Goal: Information Seeking & Learning: Learn about a topic

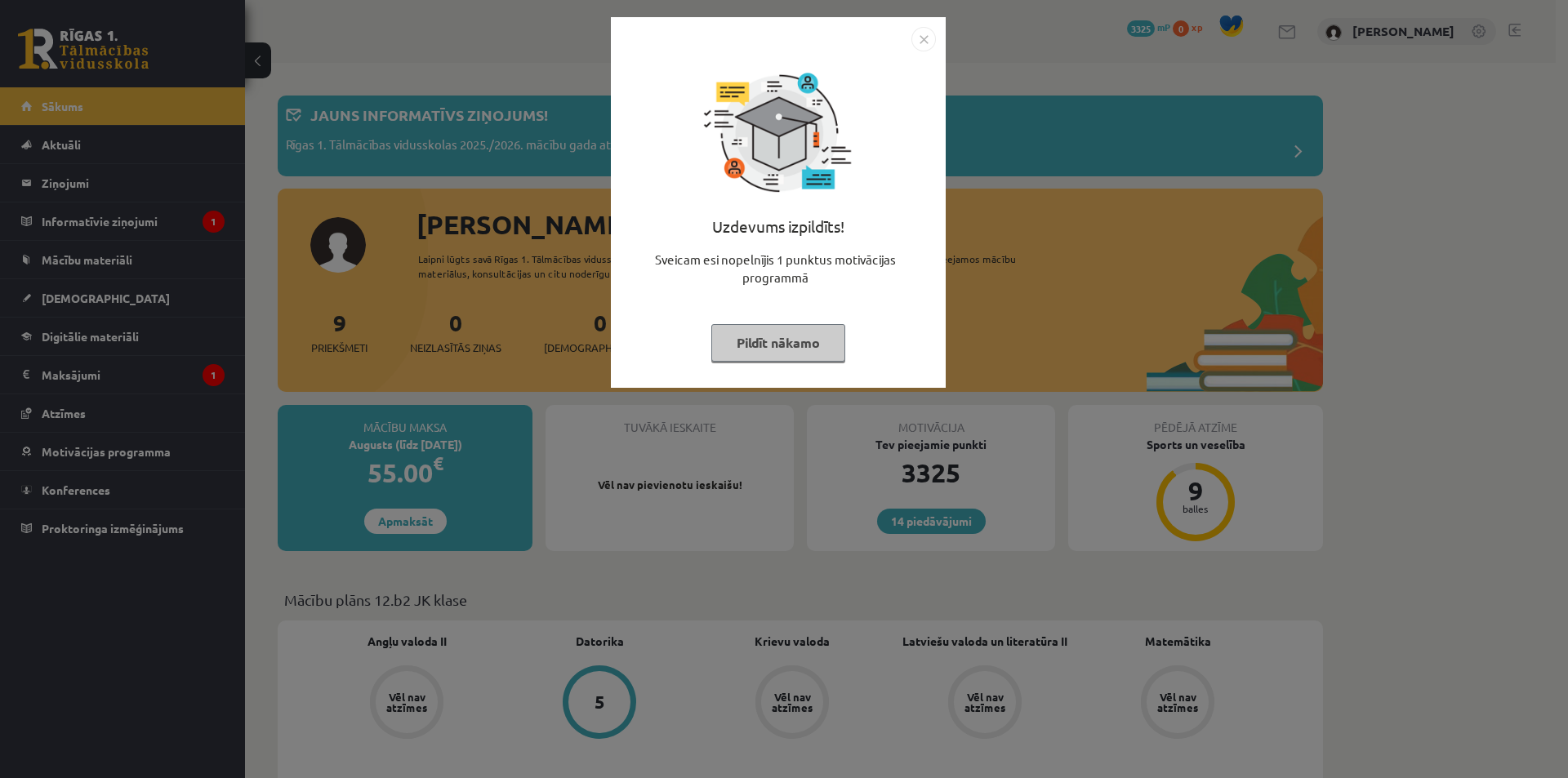
click at [787, 373] on div "Uzdevums izpildīts! Sveicam esi nopelnījis 1 punktus motivācijas programmā Pild…" at bounding box center [778, 214] width 316 height 326
click at [771, 334] on button "Pildīt nākamo" at bounding box center [778, 342] width 134 height 37
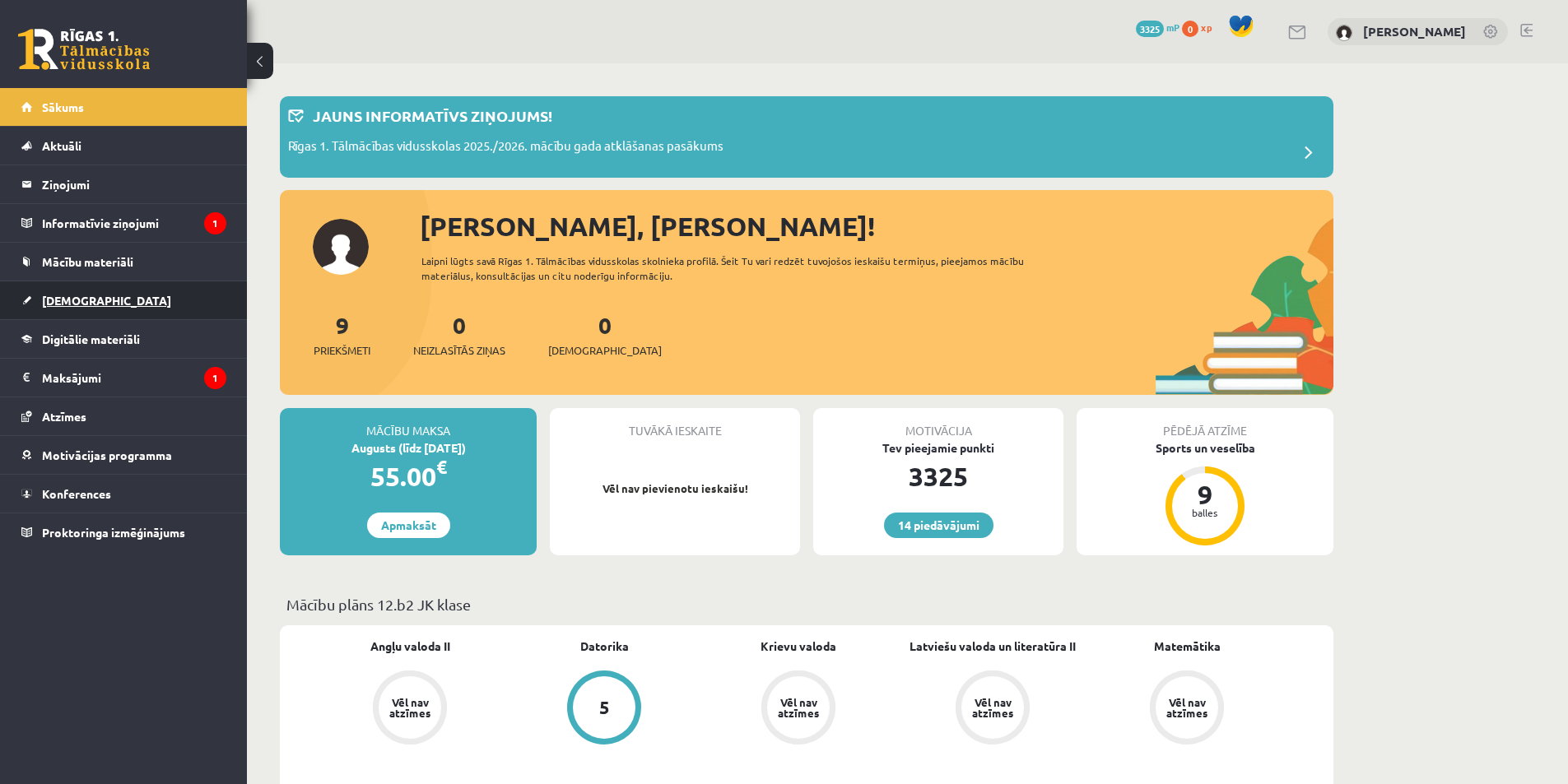
click at [80, 295] on span "[DEMOGRAPHIC_DATA]" at bounding box center [106, 300] width 129 height 15
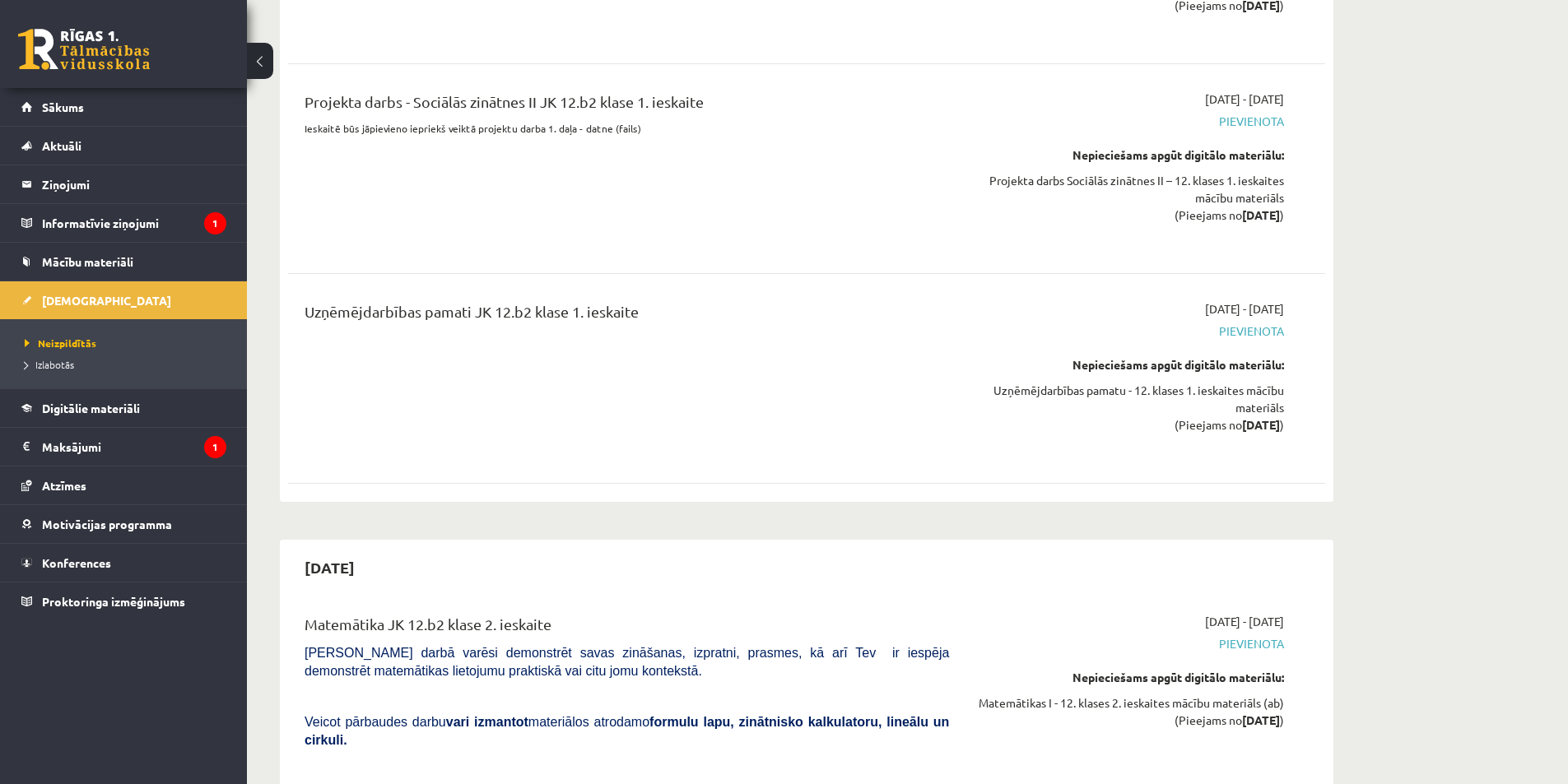
scroll to position [2468, 0]
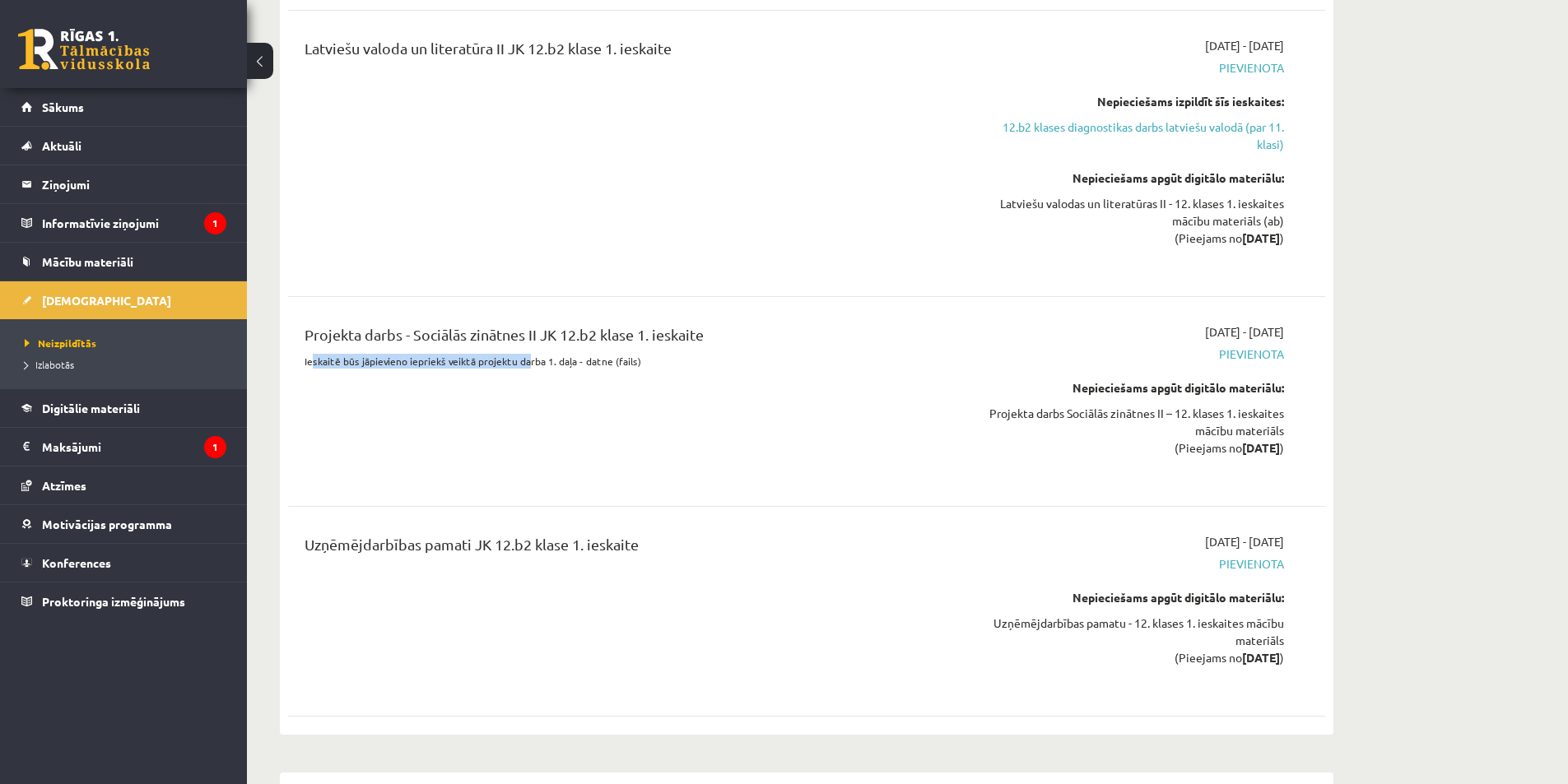
drag, startPoint x: 316, startPoint y: 319, endPoint x: 538, endPoint y: 321, distance: 222.0
click at [529, 354] on p "Ieskaitē būs jāpievieno iepriekš veiktā projektu darba 1. daļa - datne (fails)" at bounding box center [627, 361] width 645 height 15
click at [595, 338] on div "Projekta darbs - Sociālās zinātnes II JK 12.b2 klase 1. ieskaite Ieskaitē būs j…" at bounding box center [627, 401] width 670 height 156
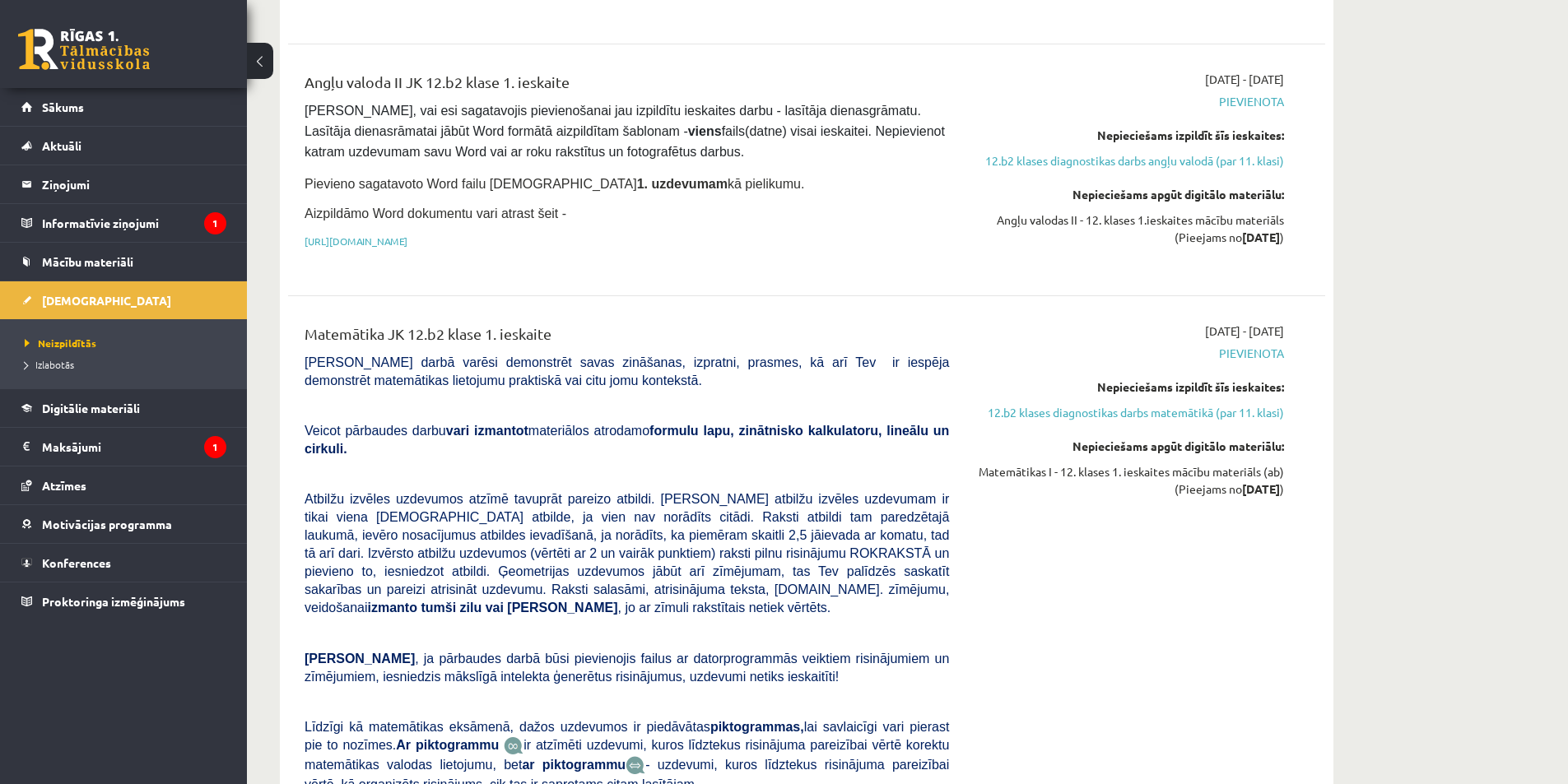
scroll to position [0, 0]
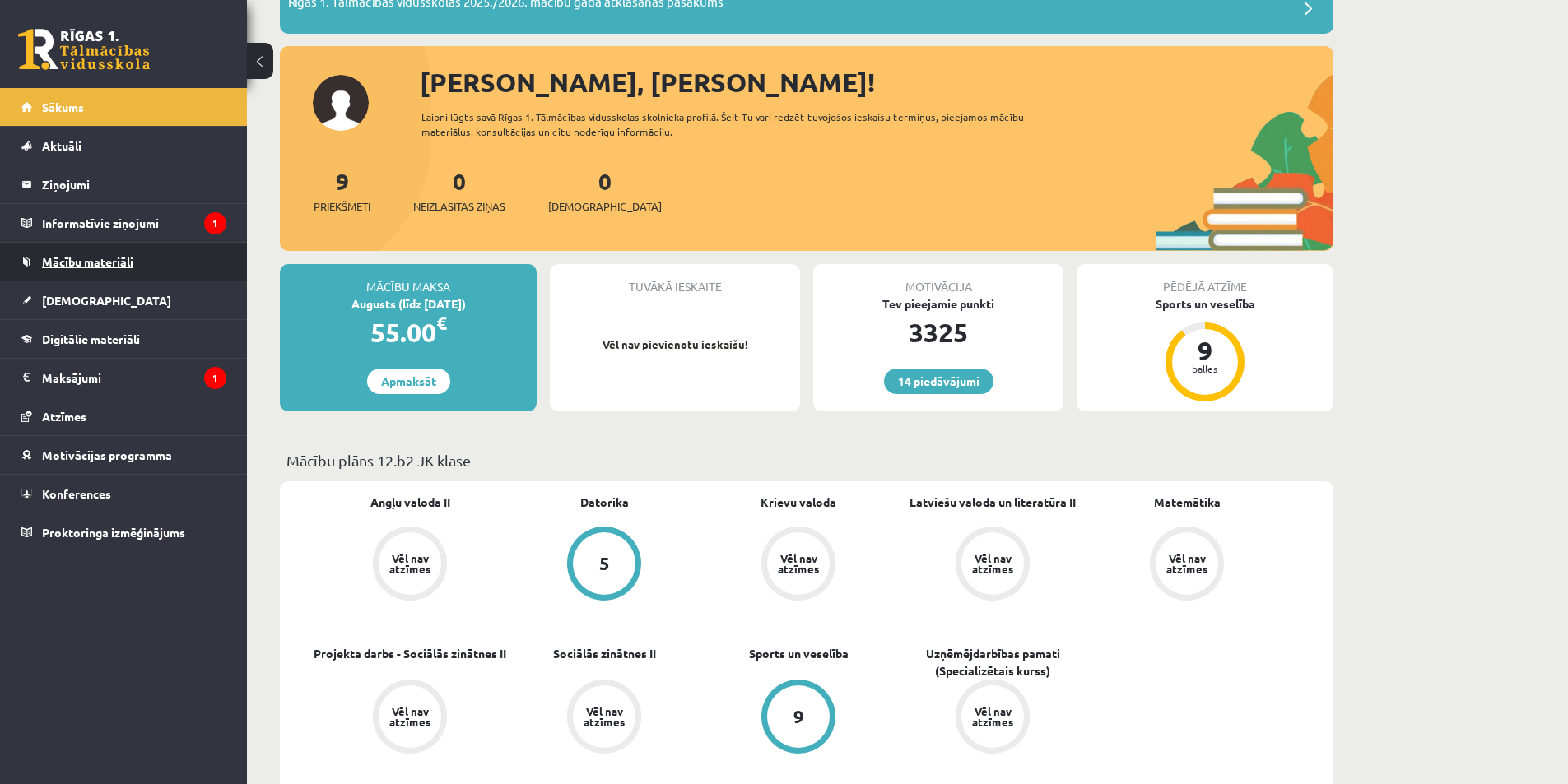
scroll to position [822, 0]
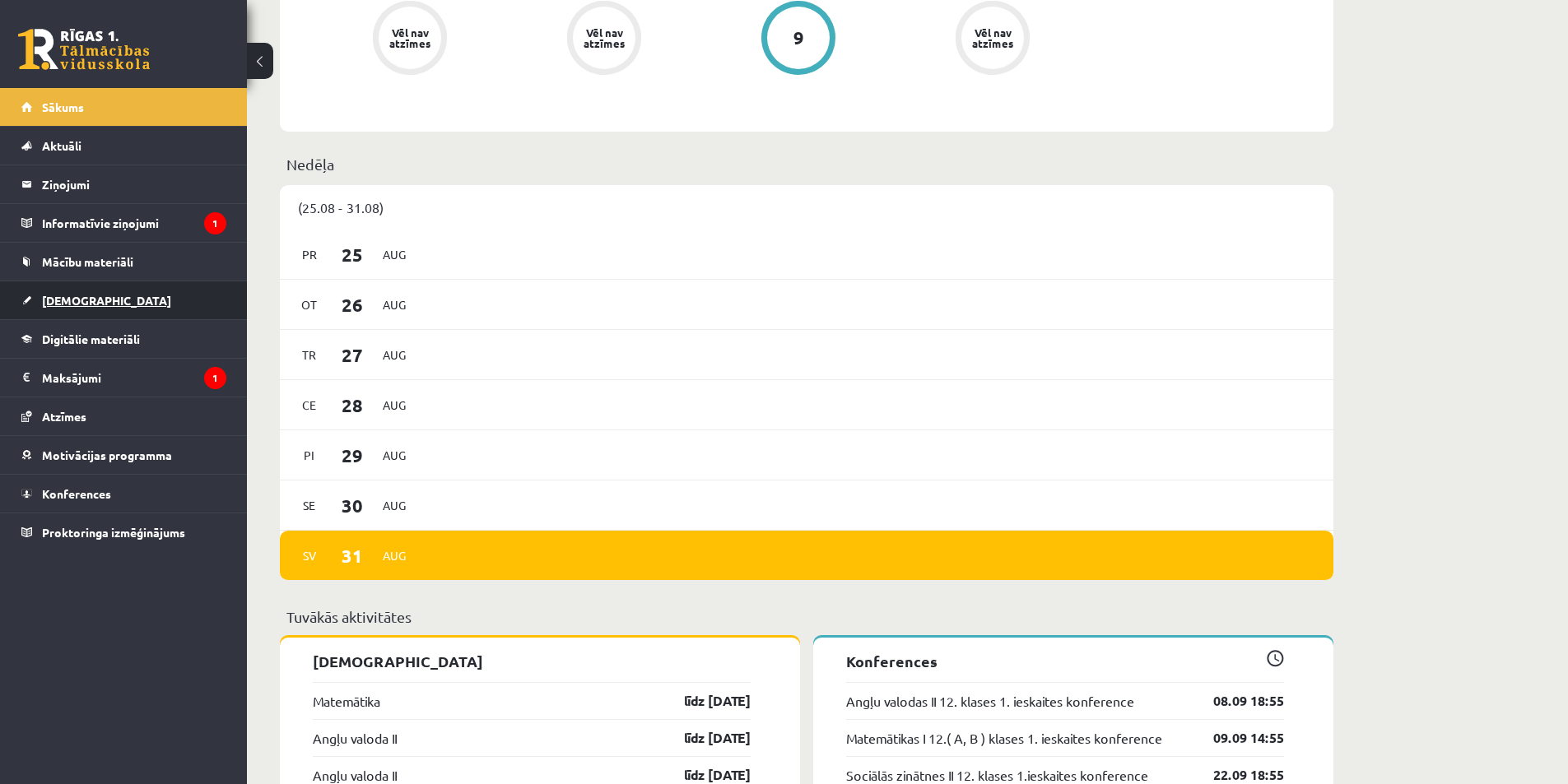
click at [132, 300] on link "[DEMOGRAPHIC_DATA]" at bounding box center [124, 300] width 205 height 37
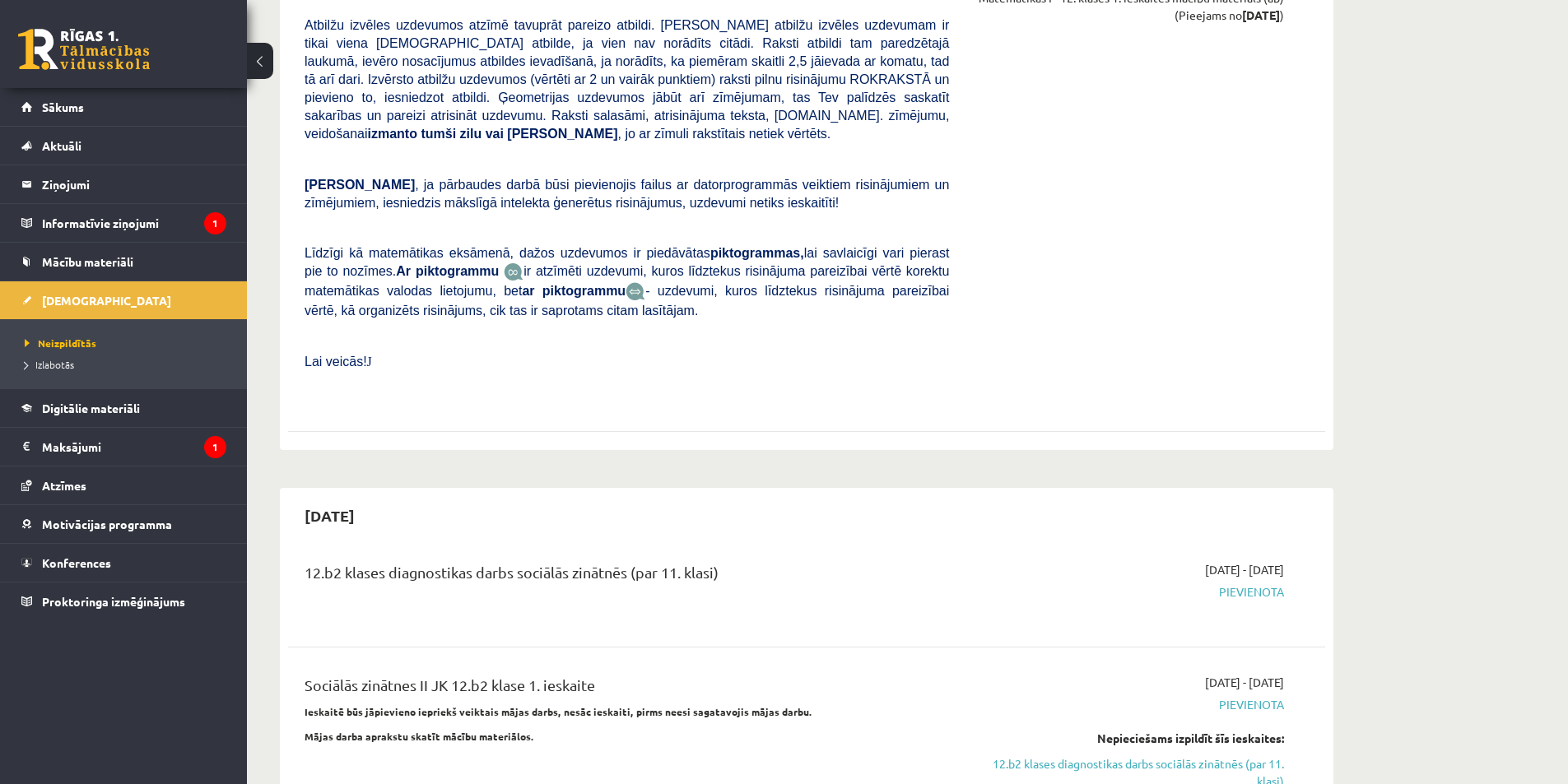
scroll to position [987, 0]
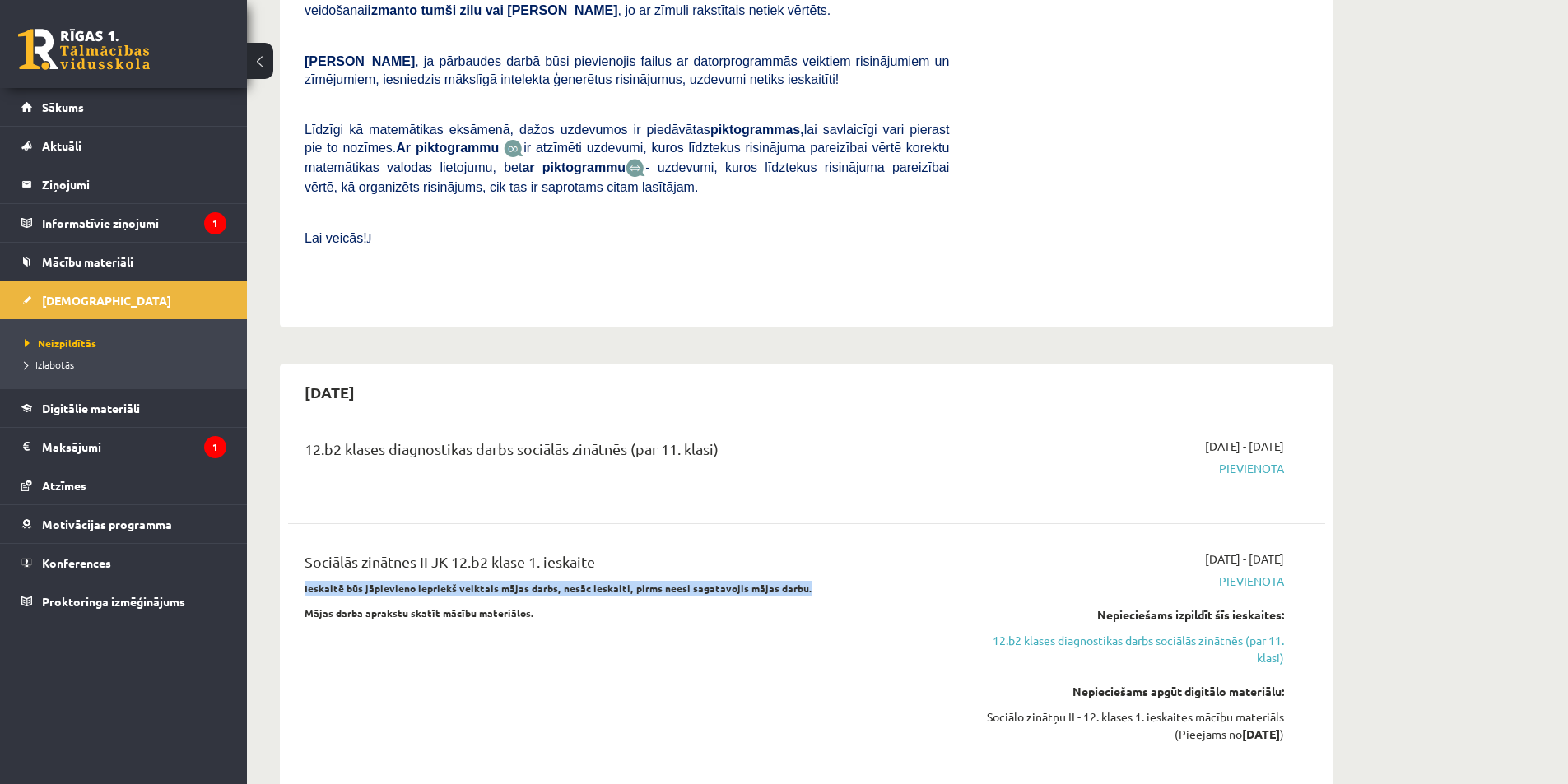
drag, startPoint x: 296, startPoint y: 556, endPoint x: 805, endPoint y: 554, distance: 509.0
click at [805, 554] on div "Sociālās zinātnes II JK 12.b2 klase 1. ieskaite Ieskaitē būs jāpievieno iepriek…" at bounding box center [627, 657] width 670 height 216
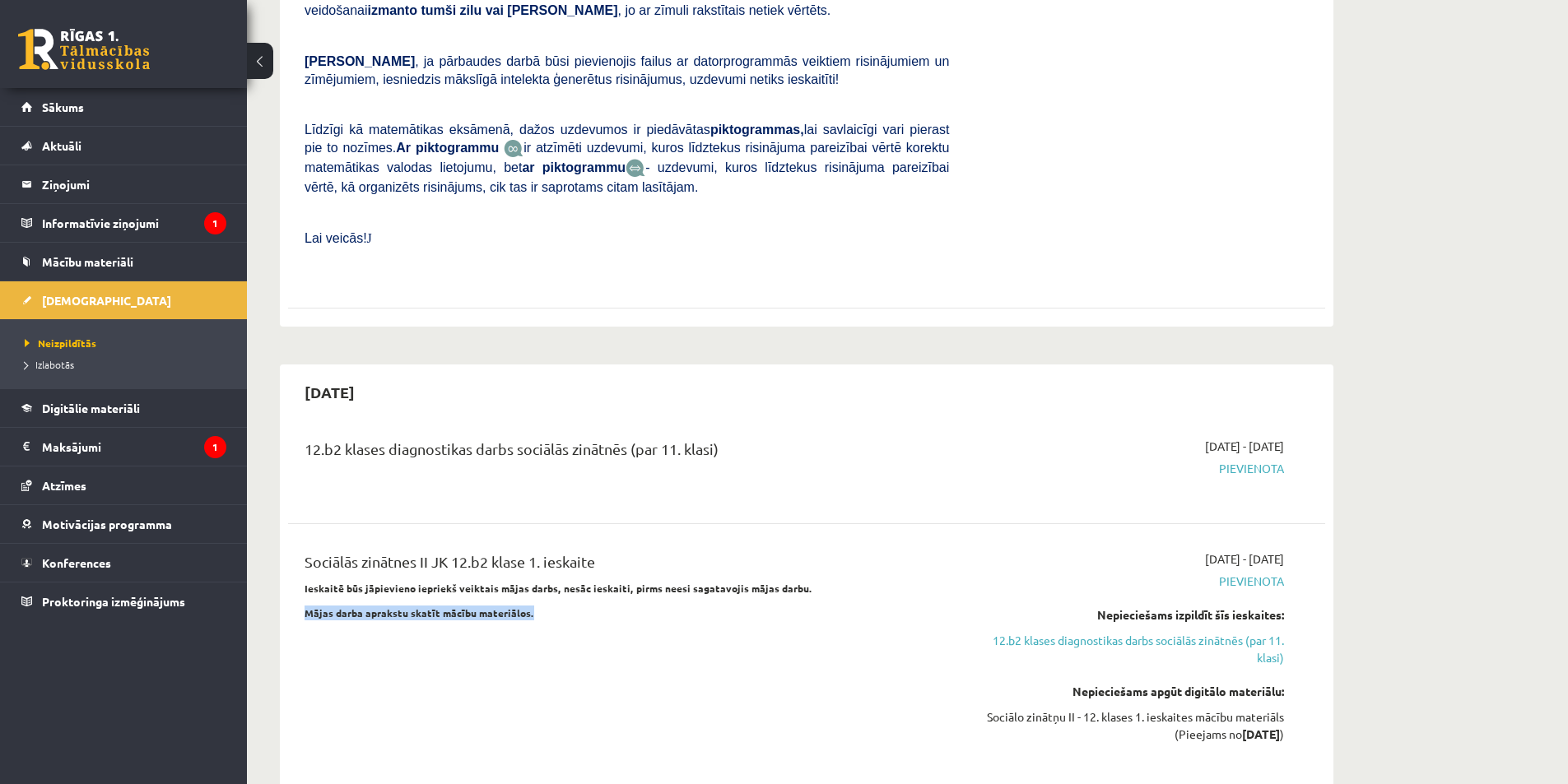
drag, startPoint x: 469, startPoint y: 584, endPoint x: 309, endPoint y: 577, distance: 160.2
click at [309, 580] on div "Sociālās zinātnes II JK 12.b2 klase 1. ieskaite Ieskaitē būs jāpievieno iepriek…" at bounding box center [627, 657] width 670 height 216
click at [592, 562] on div "Sociālās zinātnes II JK 12.b2 klase 1. ieskaite Ieskaitē būs jāpievieno iepriek…" at bounding box center [627, 657] width 670 height 216
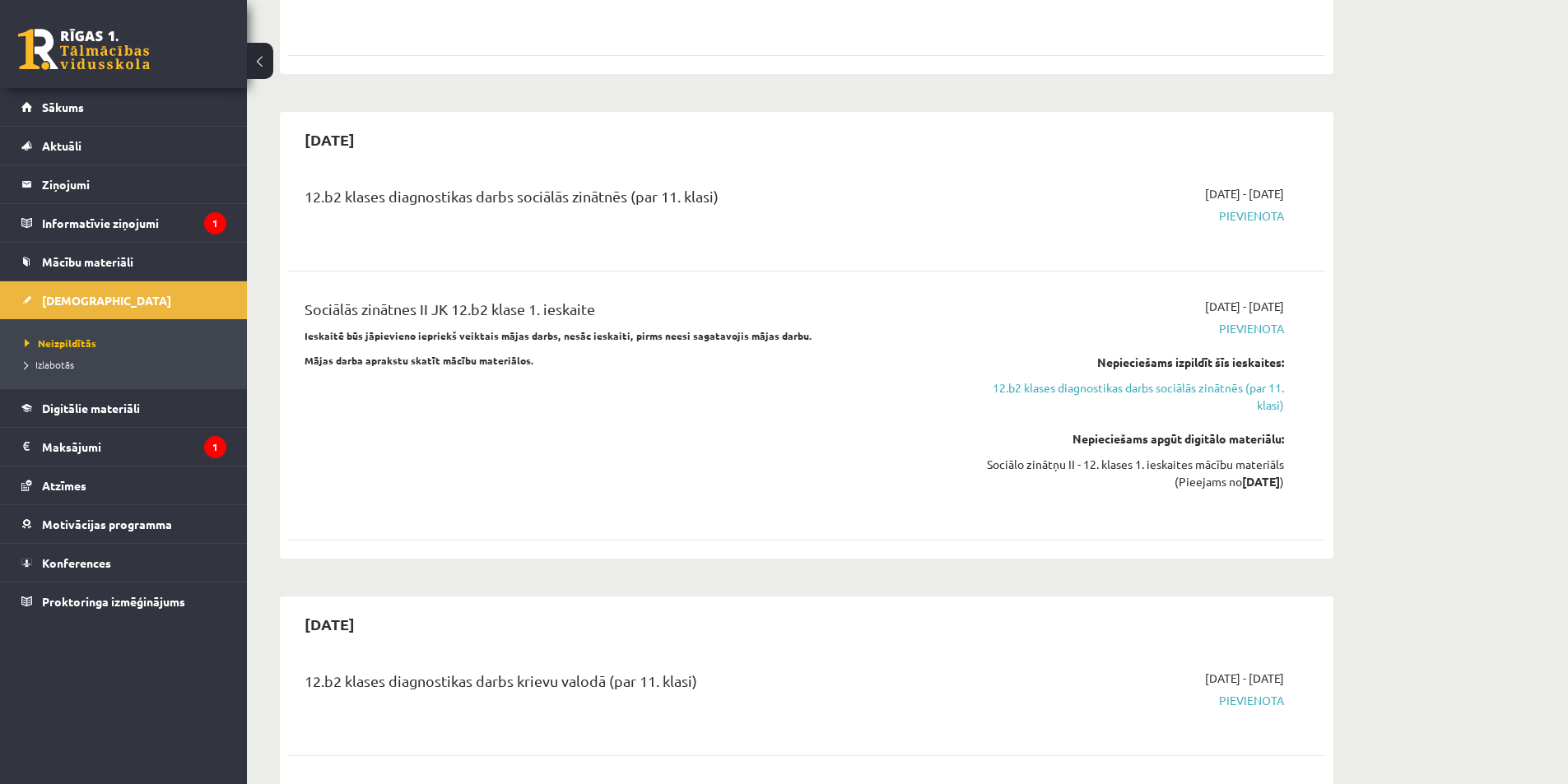
scroll to position [1234, 0]
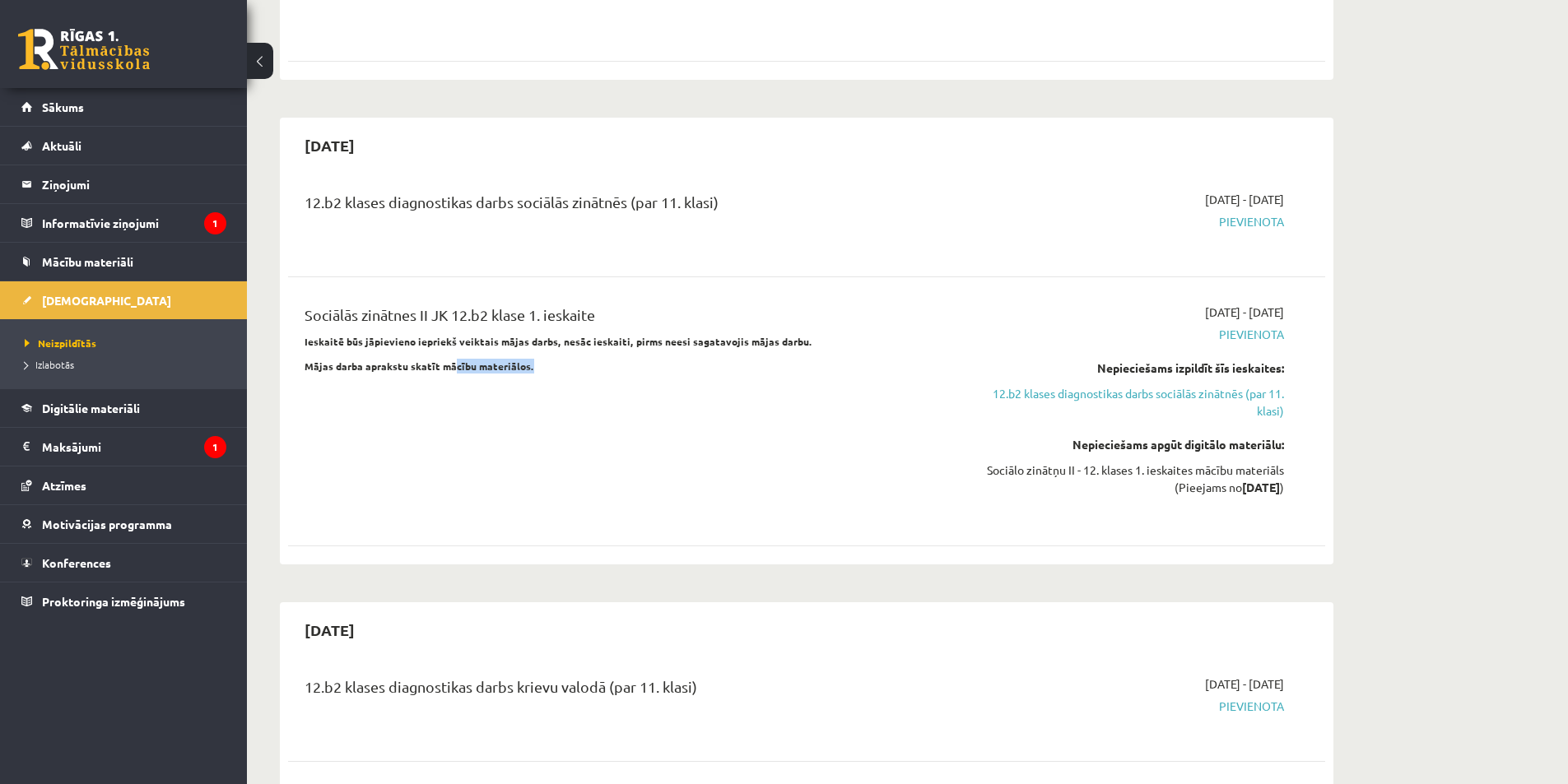
drag, startPoint x: 539, startPoint y: 320, endPoint x: 451, endPoint y: 332, distance: 88.8
click at [451, 331] on div "Sociālās zinātnes II JK 12.b2 klase 1. ieskaite Ieskaitē būs jāpievieno iepriek…" at bounding box center [627, 411] width 670 height 216
click at [644, 347] on div "Sociālās zinātnes II JK 12.b2 klase 1. ieskaite Ieskaitē būs jāpievieno iepriek…" at bounding box center [627, 411] width 670 height 216
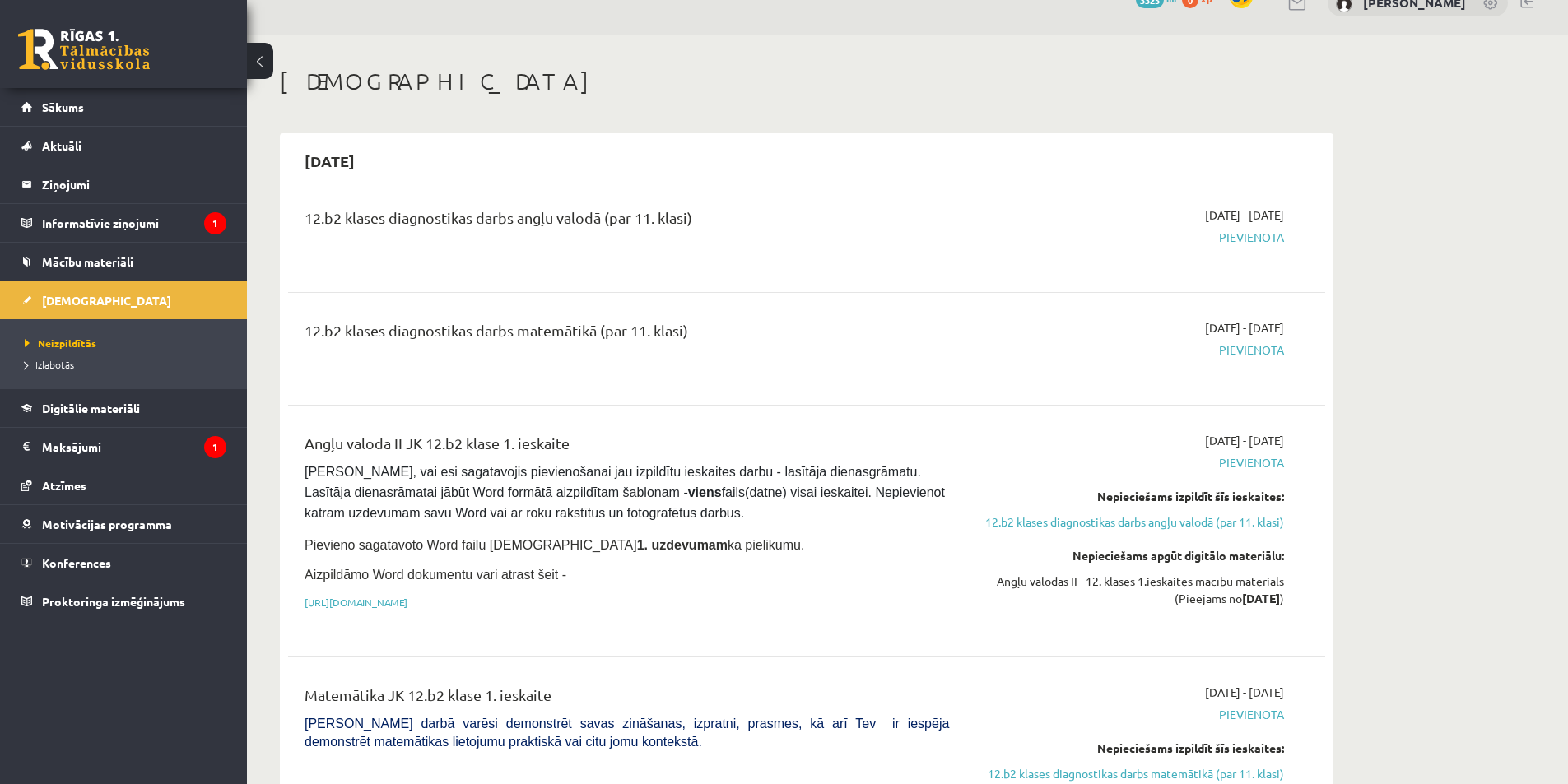
scroll to position [0, 0]
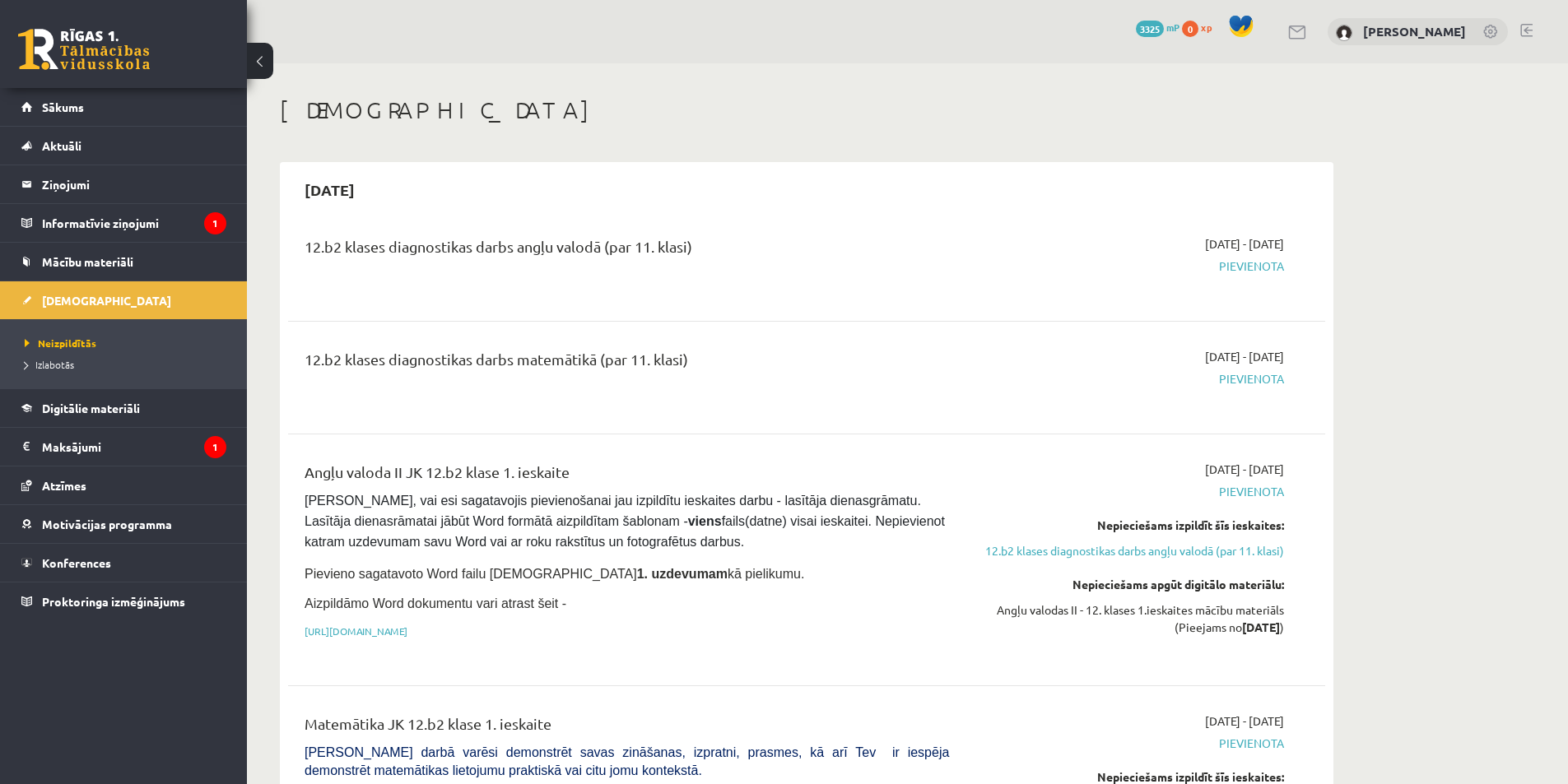
click at [501, 385] on div "12.b2 klases diagnostikas darbs matemātikā (par 11. klasi)" at bounding box center [627, 377] width 670 height 59
drag, startPoint x: 302, startPoint y: 504, endPoint x: 691, endPoint y: 563, distance: 393.4
click at [691, 563] on div "Angļu valoda II JK 12.b2 klase 1. ieskaite [PERSON_NAME], vai esi sagatavojis p…" at bounding box center [627, 560] width 670 height 198
click at [666, 494] on span "[PERSON_NAME], vai esi sagatavojis pievienošanai jau izpildītu ieskaites darbu …" at bounding box center [626, 521] width 644 height 55
drag, startPoint x: 483, startPoint y: 350, endPoint x: 663, endPoint y: 352, distance: 180.0
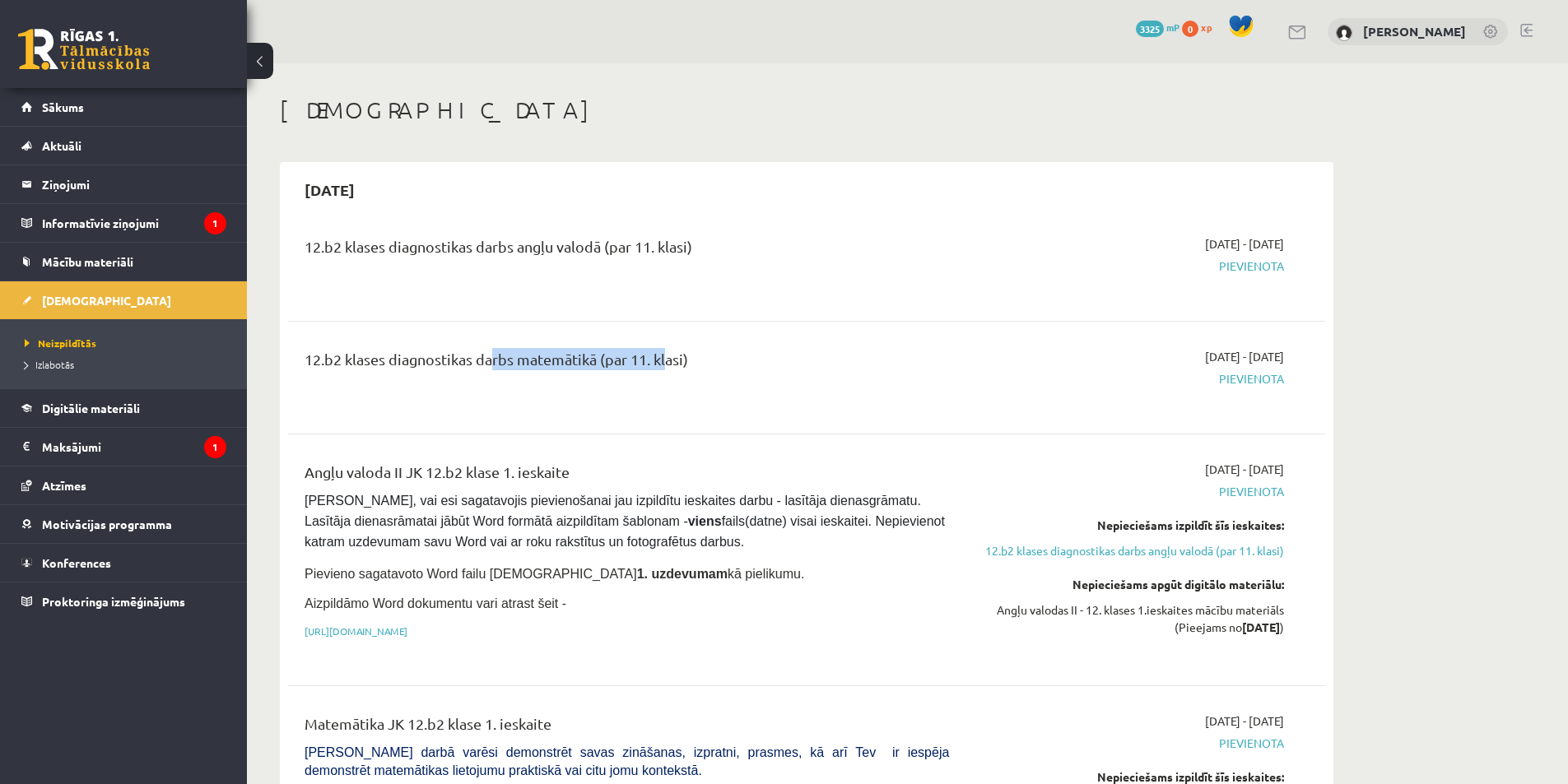
click at [663, 352] on div "12.b2 klases diagnostikas darbs matemātikā (par 11. klasi)" at bounding box center [627, 363] width 645 height 31
click at [755, 419] on div "12.b2 klases diagnostikas darbs matemātikā (par 11. klasi) [DATE] - [DATE] [GEO…" at bounding box center [806, 377] width 1037 height 92
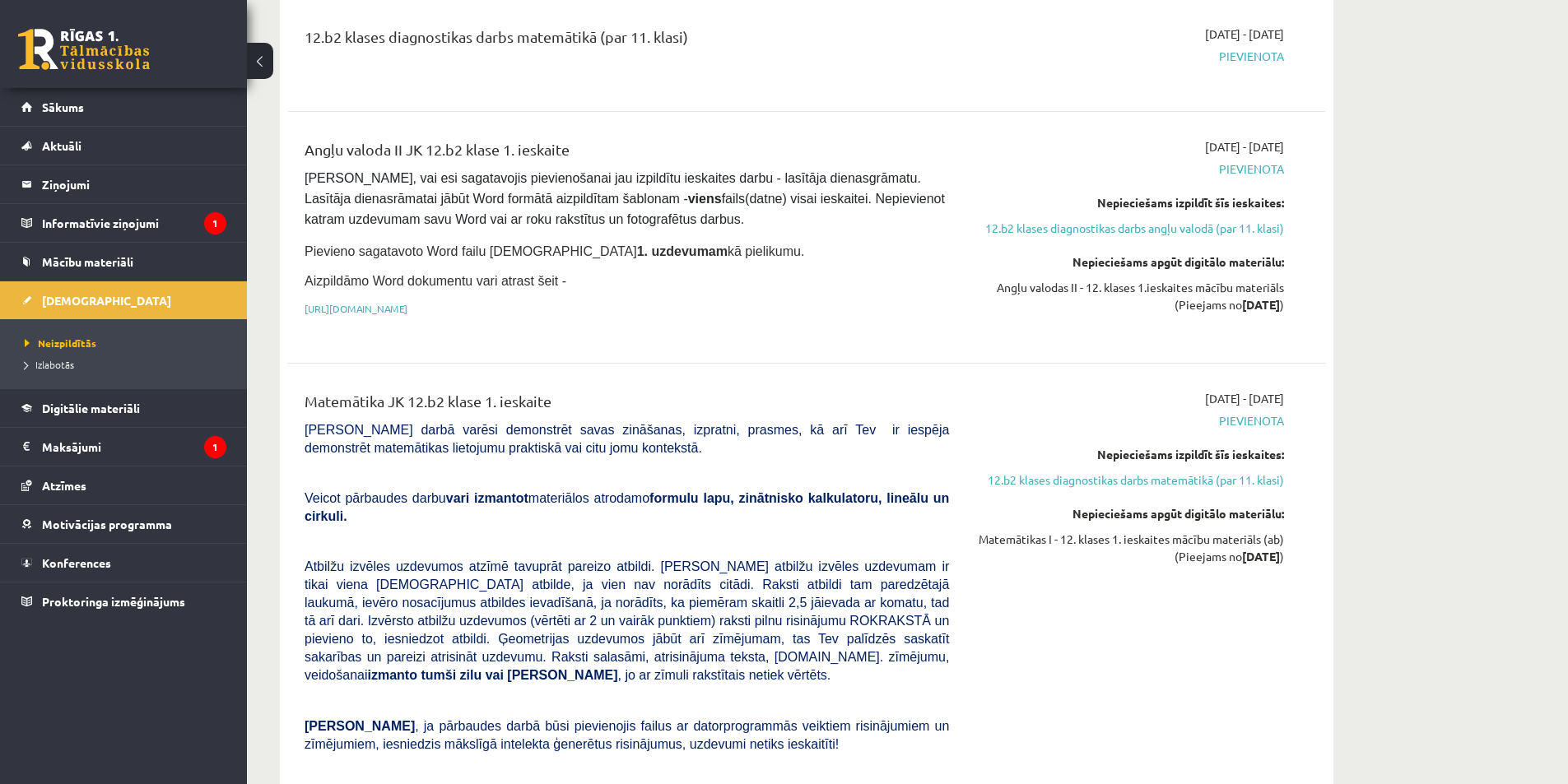
scroll to position [329, 0]
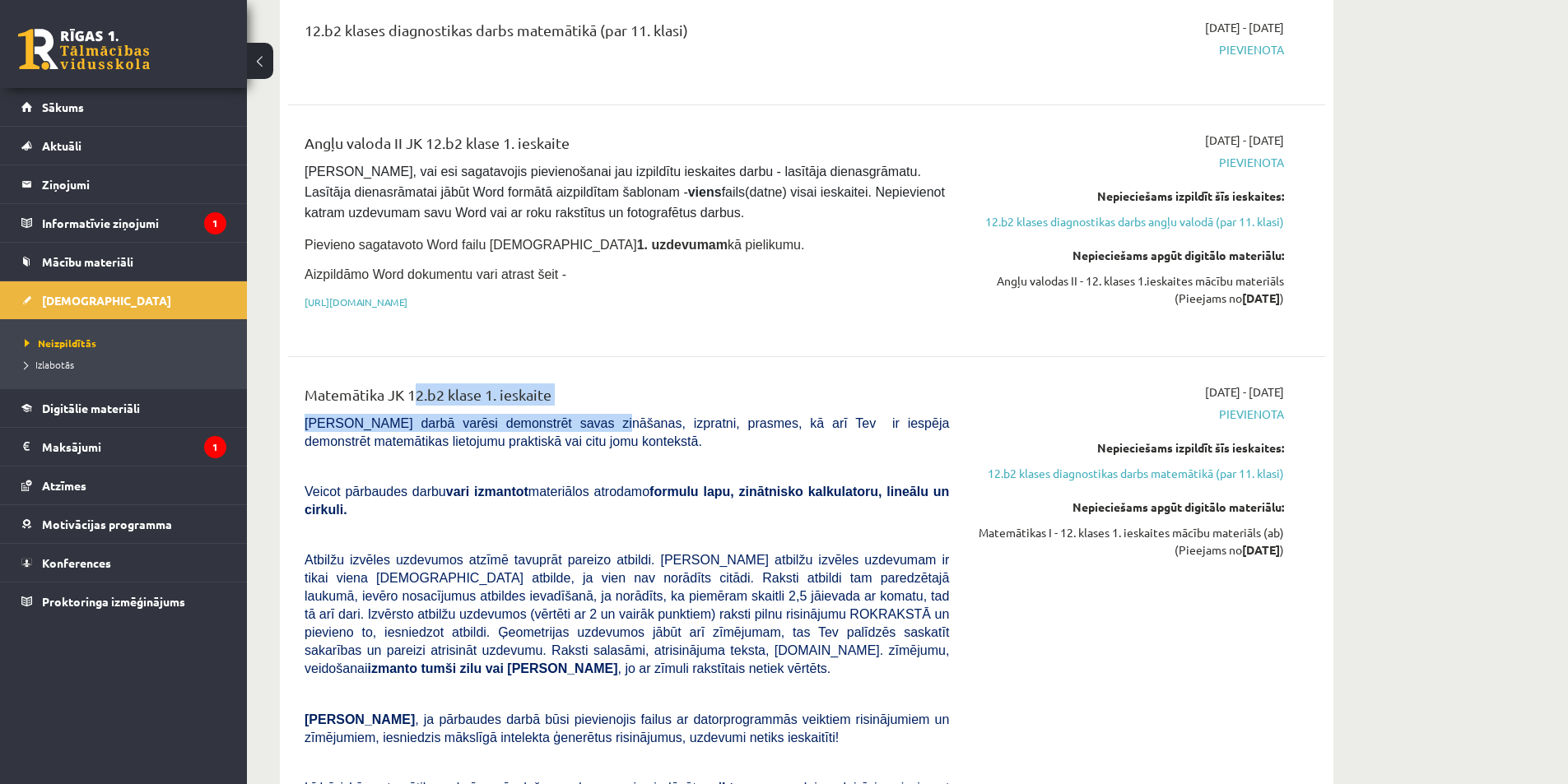
drag, startPoint x: 408, startPoint y: 388, endPoint x: 437, endPoint y: 382, distance: 29.6
click at [412, 385] on div "Matemātika JK 12.b2 klase 1. ieskaite [PERSON_NAME] darbā varēsi demonstrēt sav…" at bounding box center [627, 662] width 670 height 556
click at [824, 406] on div "Matemātika JK 12.b2 klase 1. ieskaite" at bounding box center [627, 399] width 645 height 31
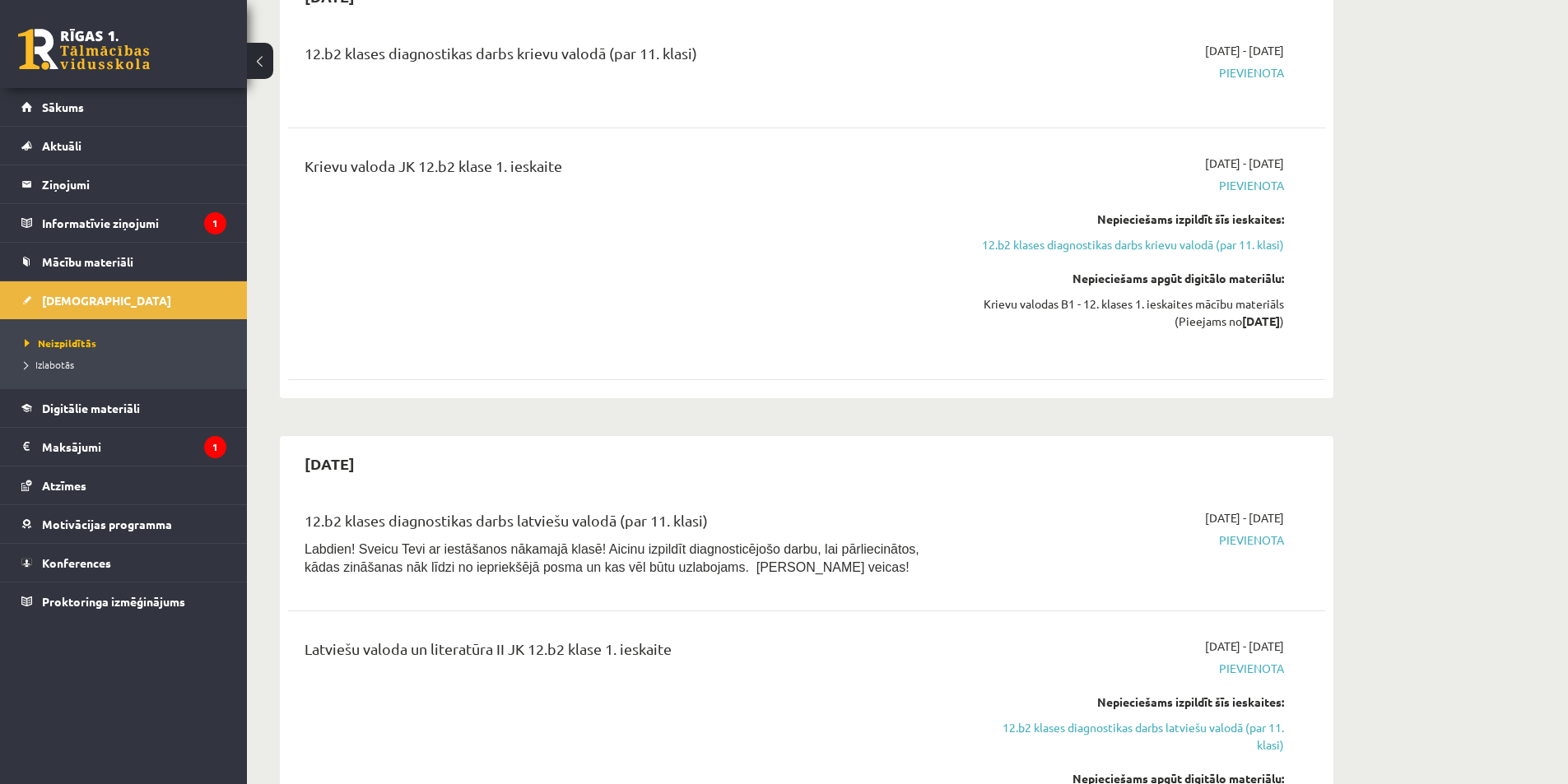
scroll to position [1892, 0]
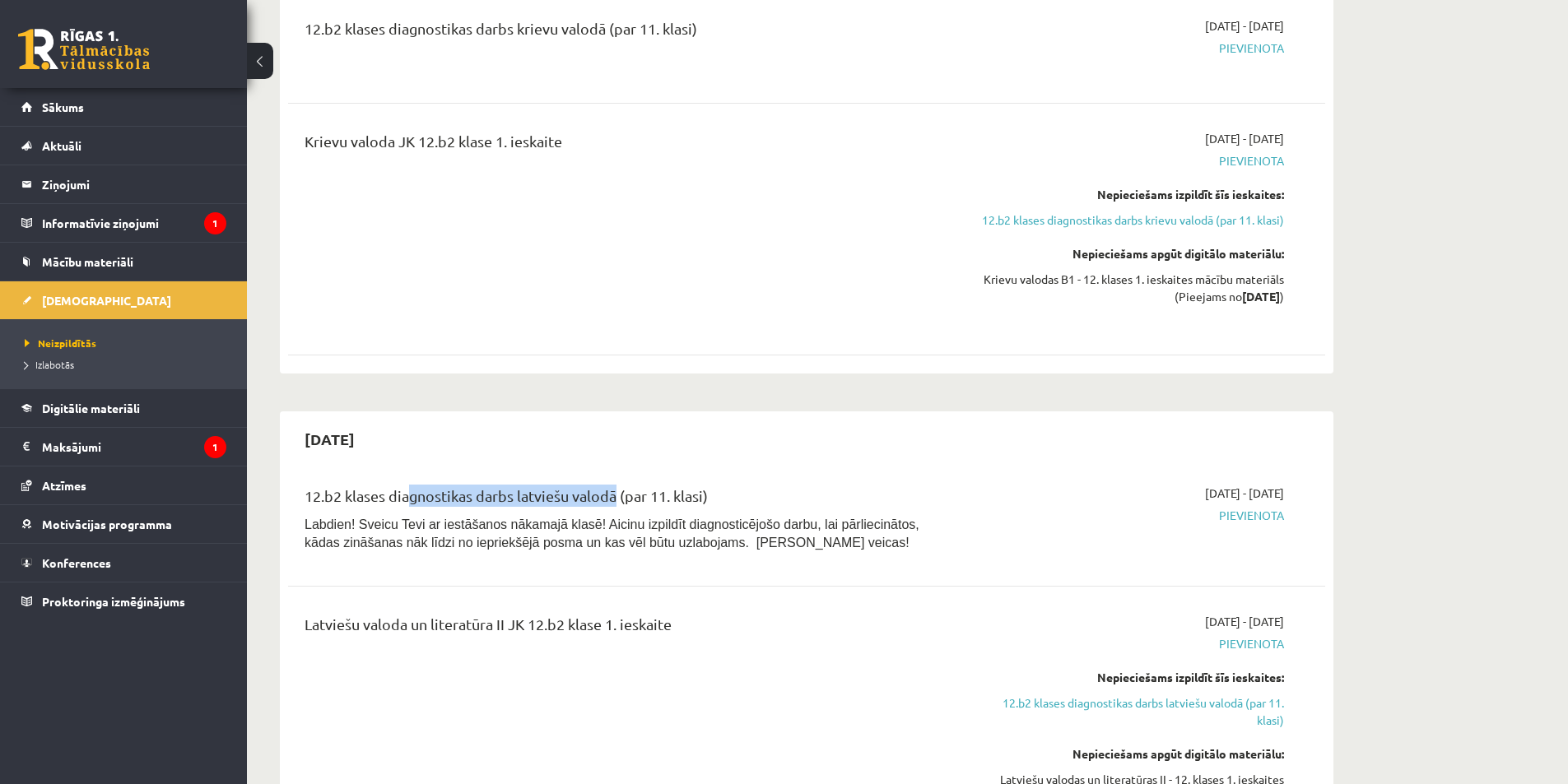
drag, startPoint x: 453, startPoint y: 456, endPoint x: 617, endPoint y: 429, distance: 166.2
drag, startPoint x: 438, startPoint y: 566, endPoint x: 624, endPoint y: 591, distance: 187.7
click at [615, 613] on div "Latviešu valoda un literatūra II JK 12.b2 klase 1. ieskaite" at bounding box center [627, 628] width 645 height 31
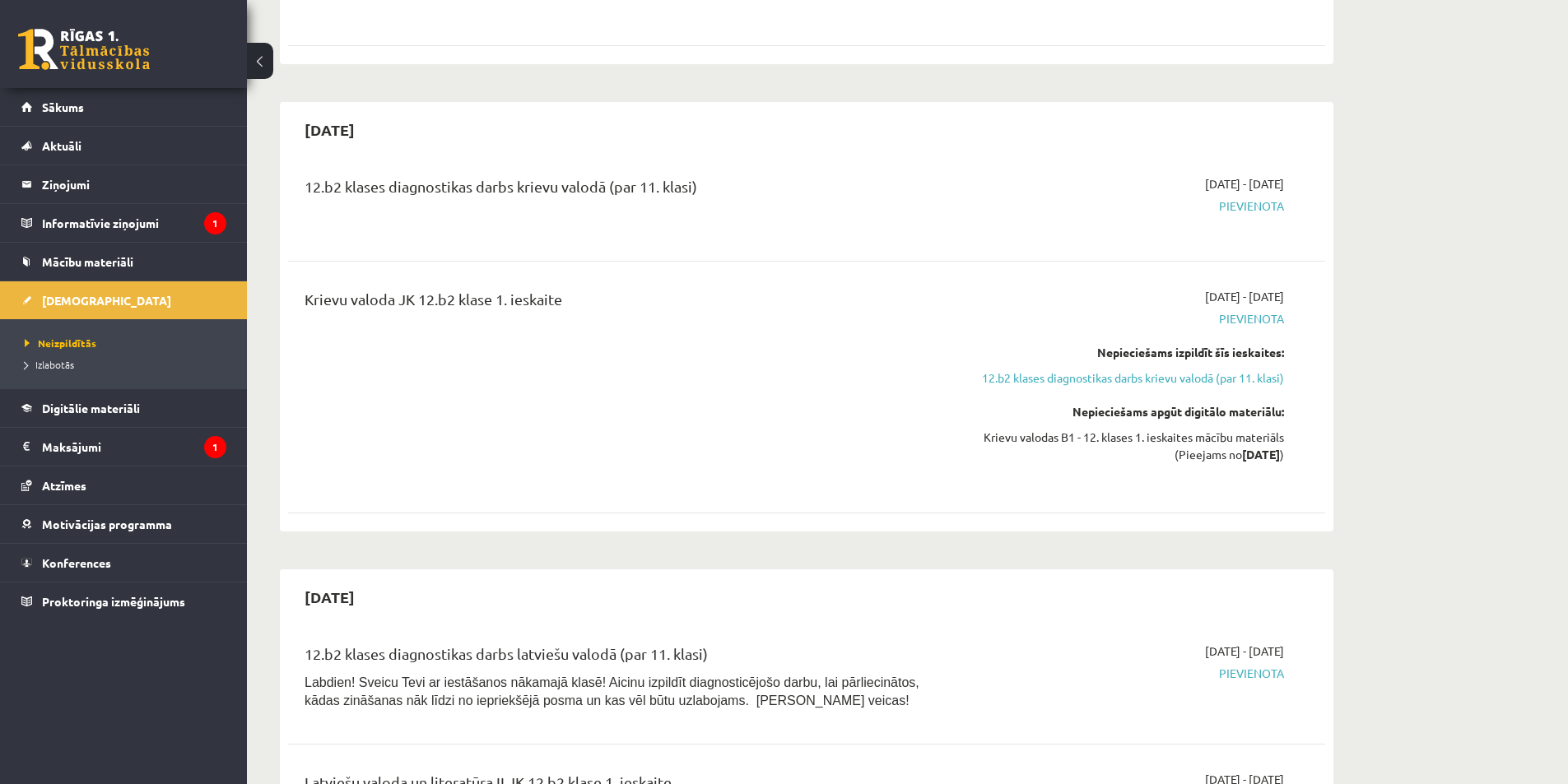
scroll to position [1728, 0]
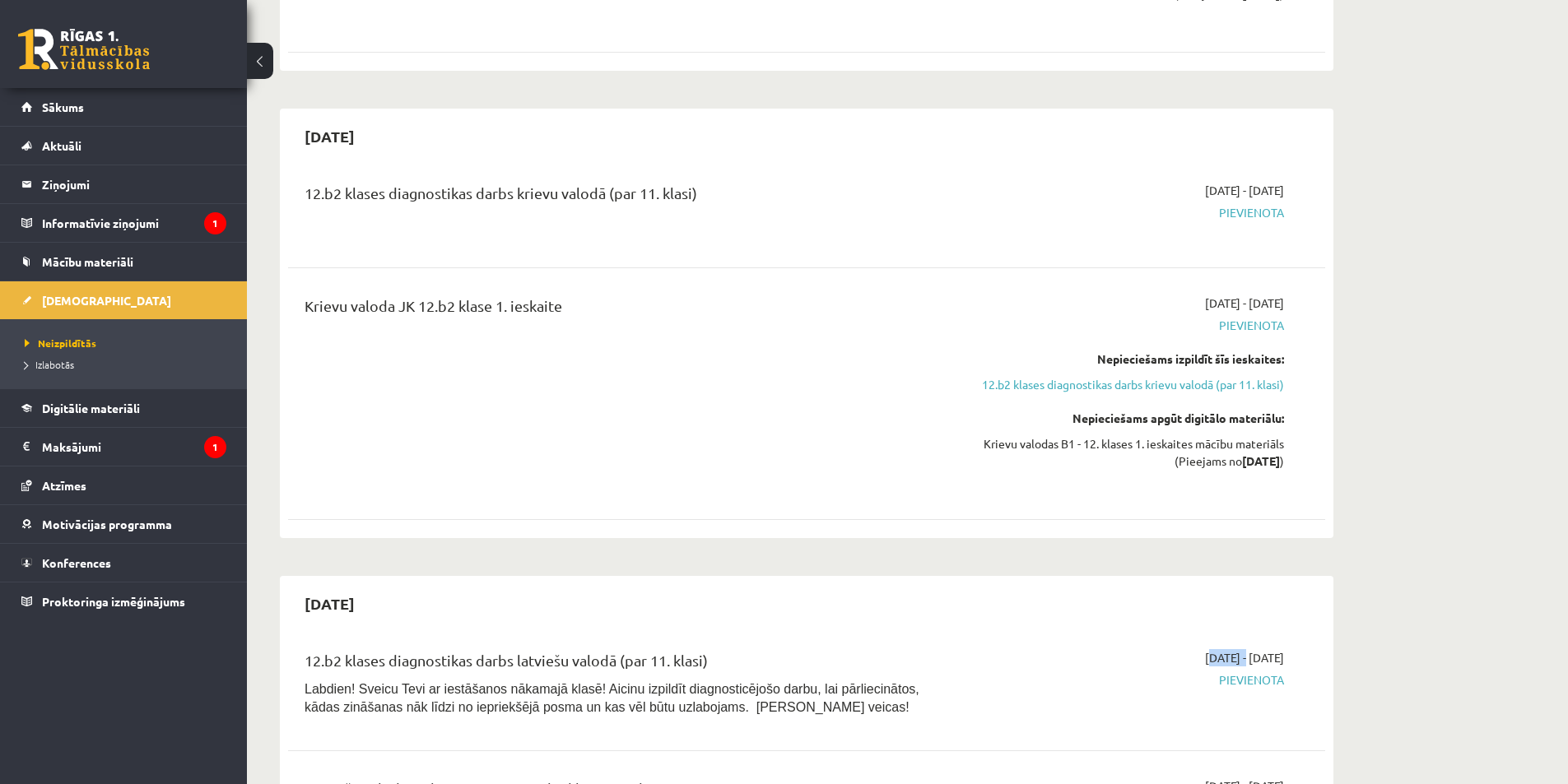
click at [1202, 649] on div "[DATE] - [DATE] [GEOGRAPHIC_DATA]" at bounding box center [1129, 687] width 335 height 76
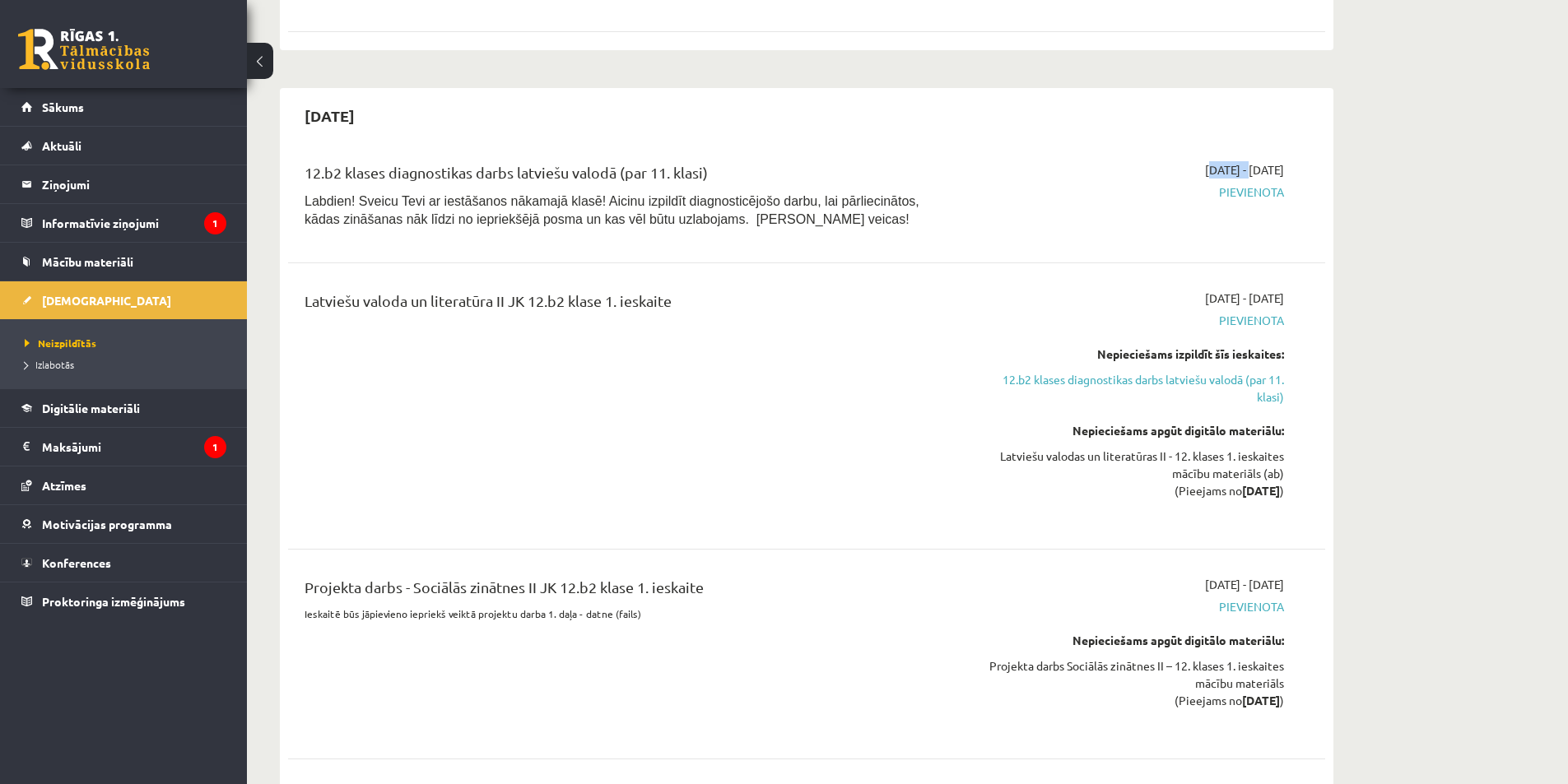
scroll to position [2221, 0]
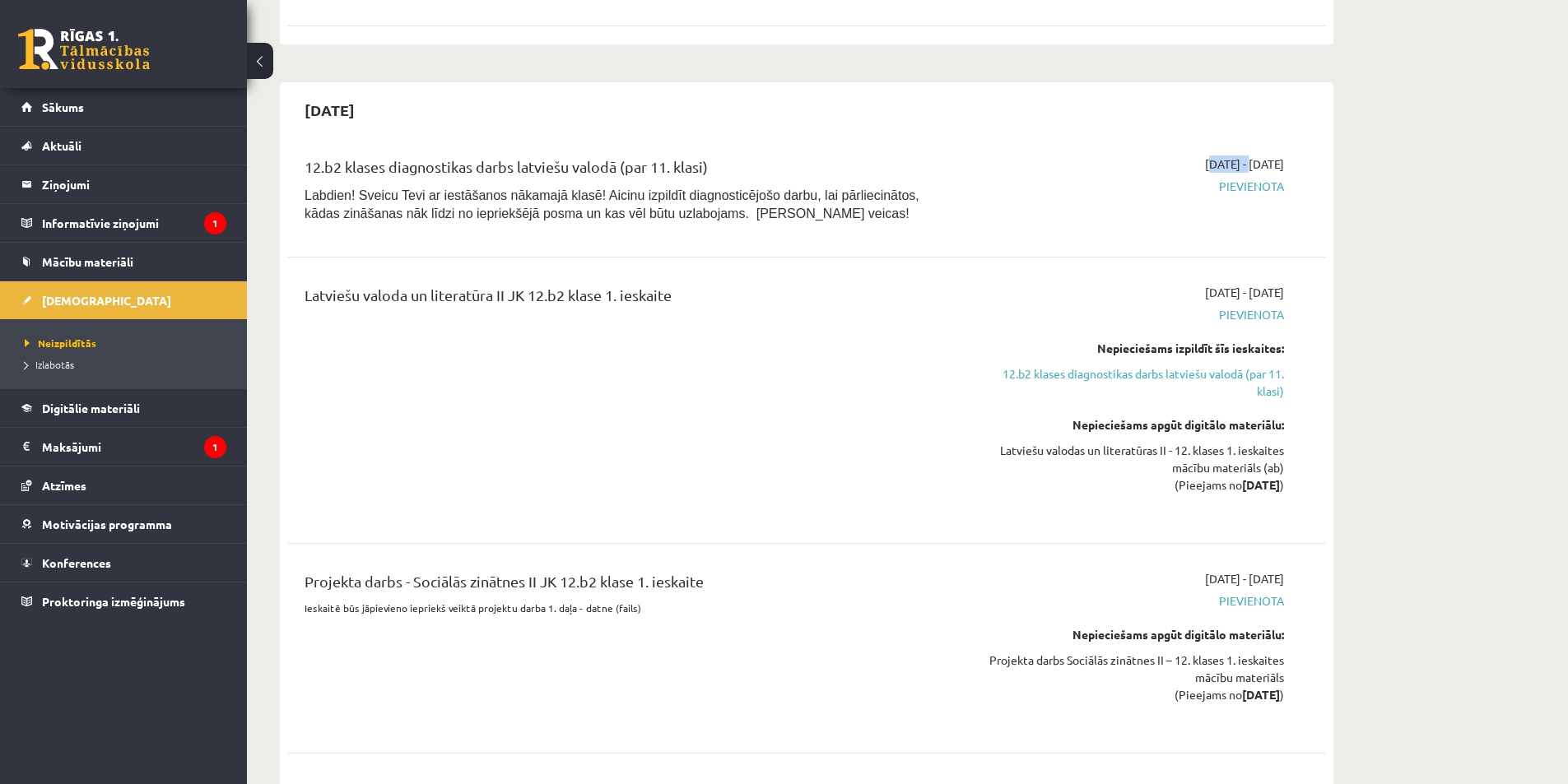
drag, startPoint x: 1183, startPoint y: 540, endPoint x: 1287, endPoint y: 540, distance: 104.0
click at [1287, 570] on div "[DATE] - [DATE] [GEOGRAPHIC_DATA] Nepieciešams apgūt digitālo materiālu: Projek…" at bounding box center [1129, 648] width 335 height 156
click at [1248, 570] on span "[DATE] - [DATE]" at bounding box center [1244, 578] width 79 height 17
